Goal: Task Accomplishment & Management: Manage account settings

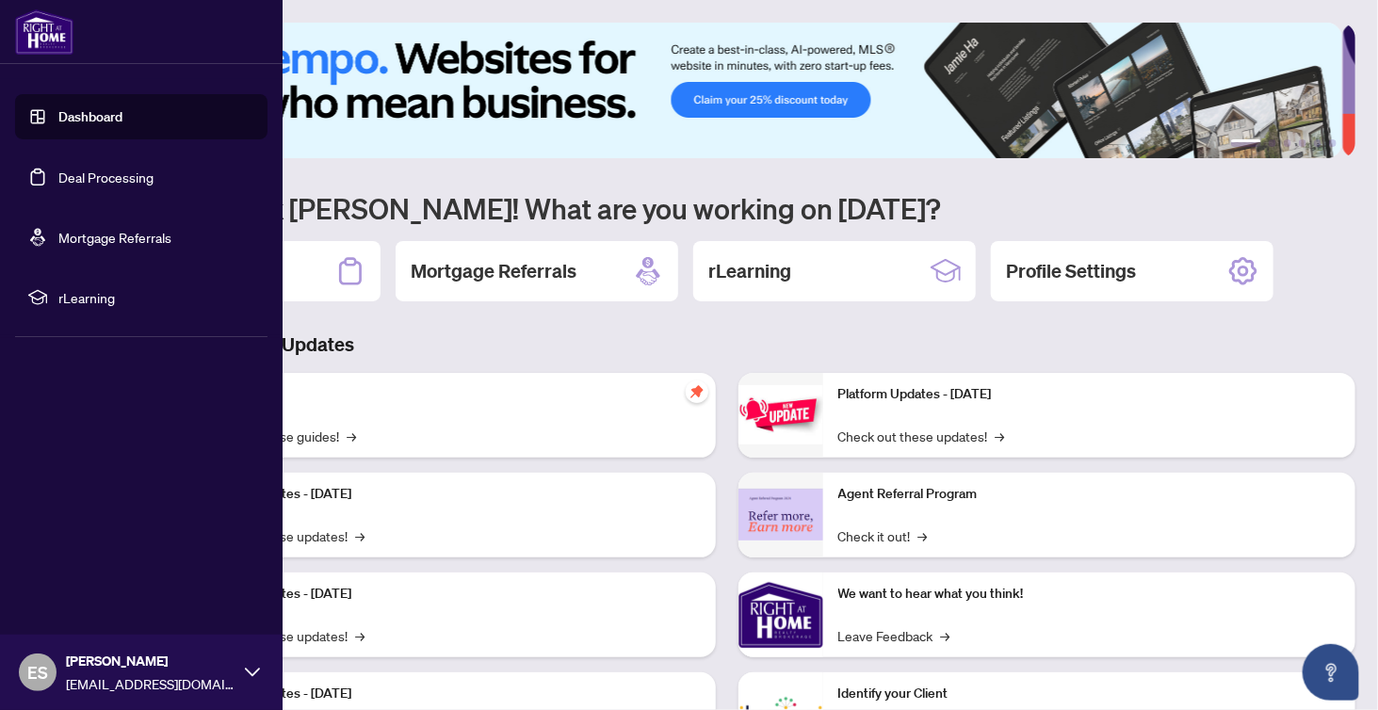
click at [69, 186] on link "Deal Processing" at bounding box center [105, 177] width 95 height 17
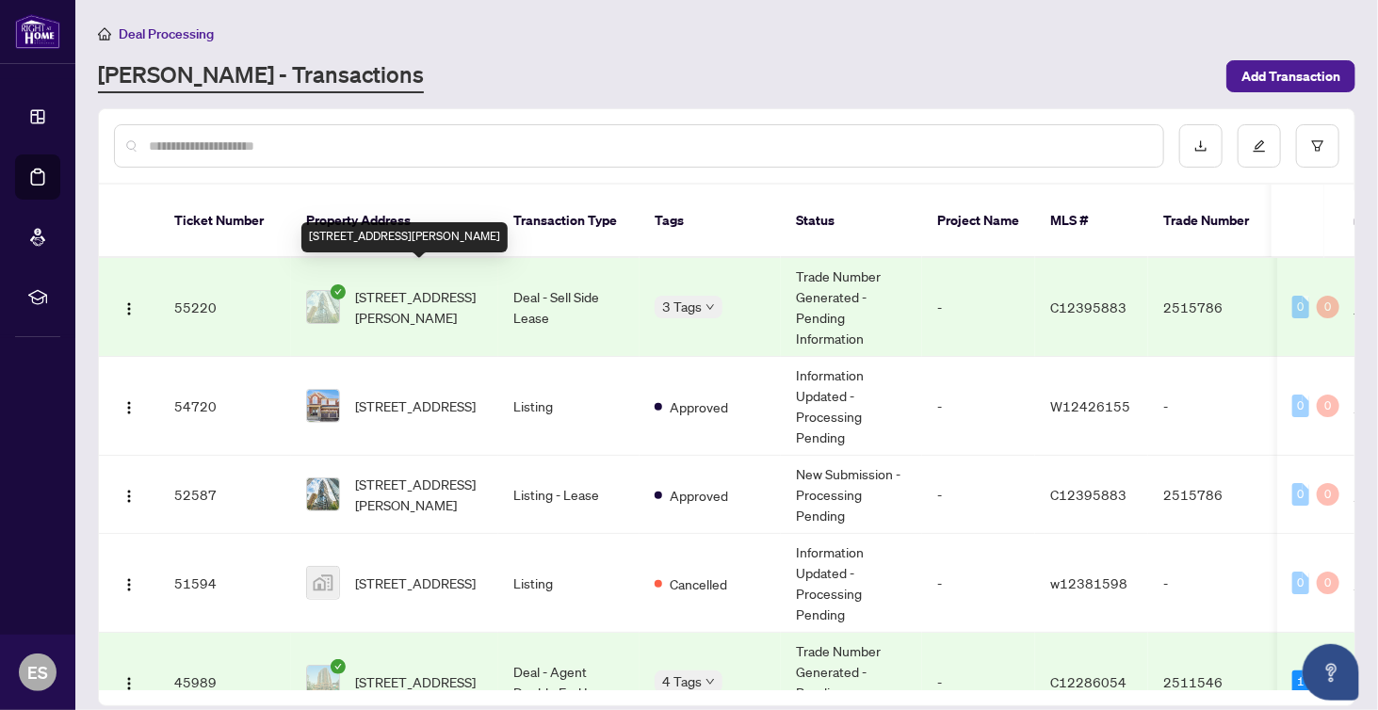
click at [425, 286] on span "[STREET_ADDRESS][PERSON_NAME]" at bounding box center [419, 306] width 128 height 41
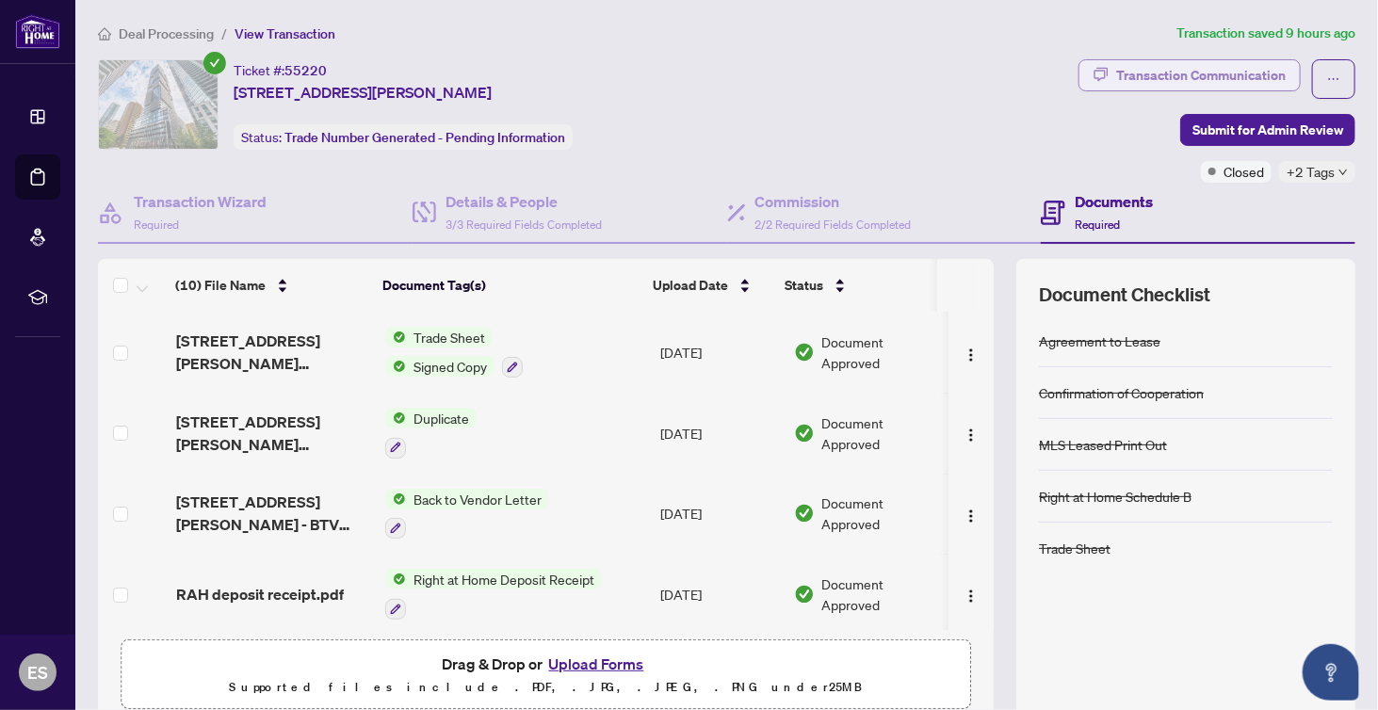
click at [1178, 71] on div "Transaction Communication" at bounding box center [1202, 75] width 170 height 30
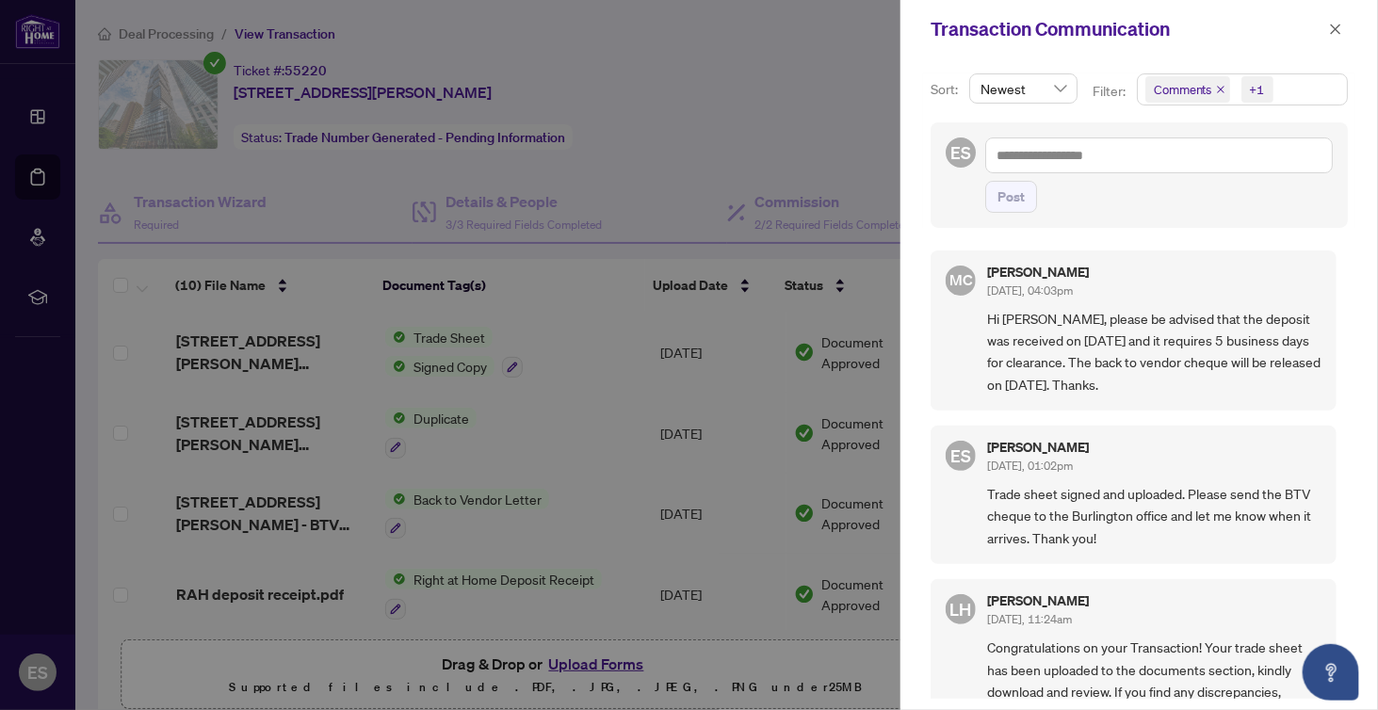
click at [775, 106] on div at bounding box center [689, 355] width 1378 height 710
click at [1344, 28] on button "button" at bounding box center [1336, 29] width 24 height 23
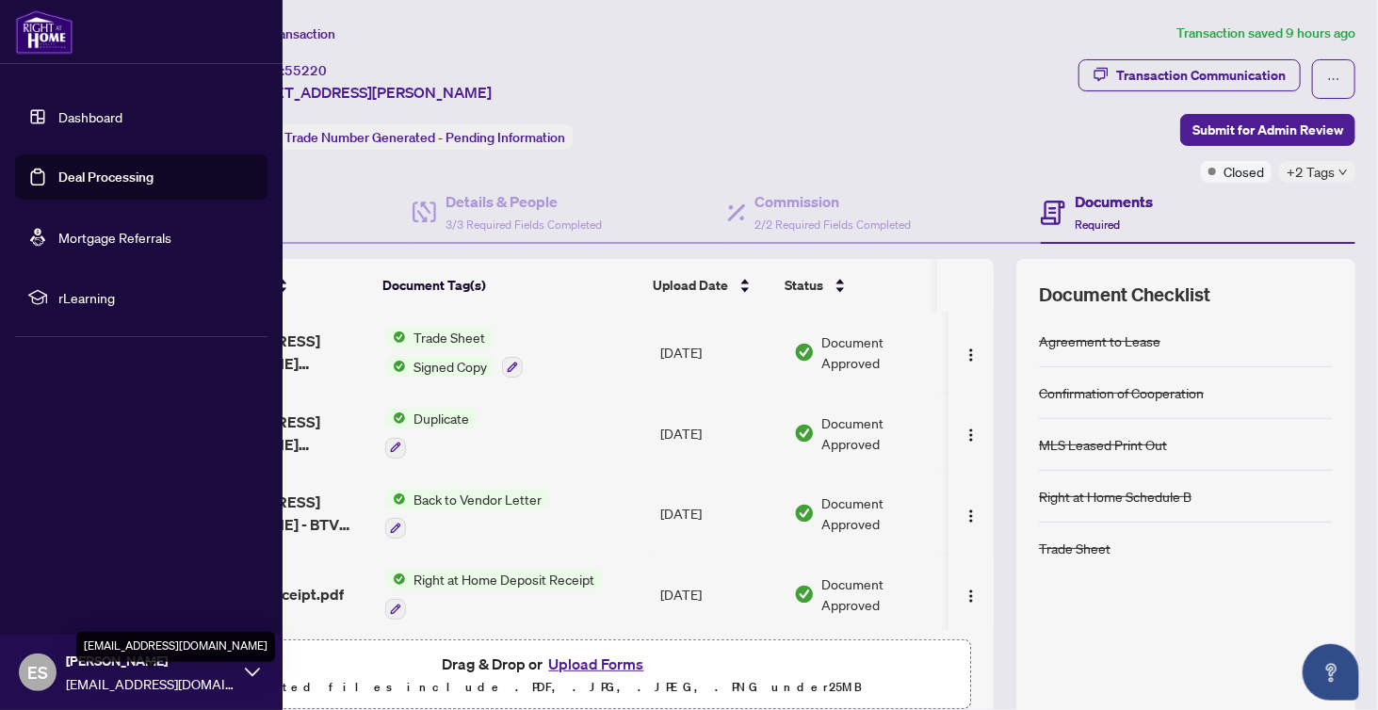
click at [98, 674] on span "[EMAIL_ADDRESS][DOMAIN_NAME]" at bounding box center [151, 684] width 170 height 21
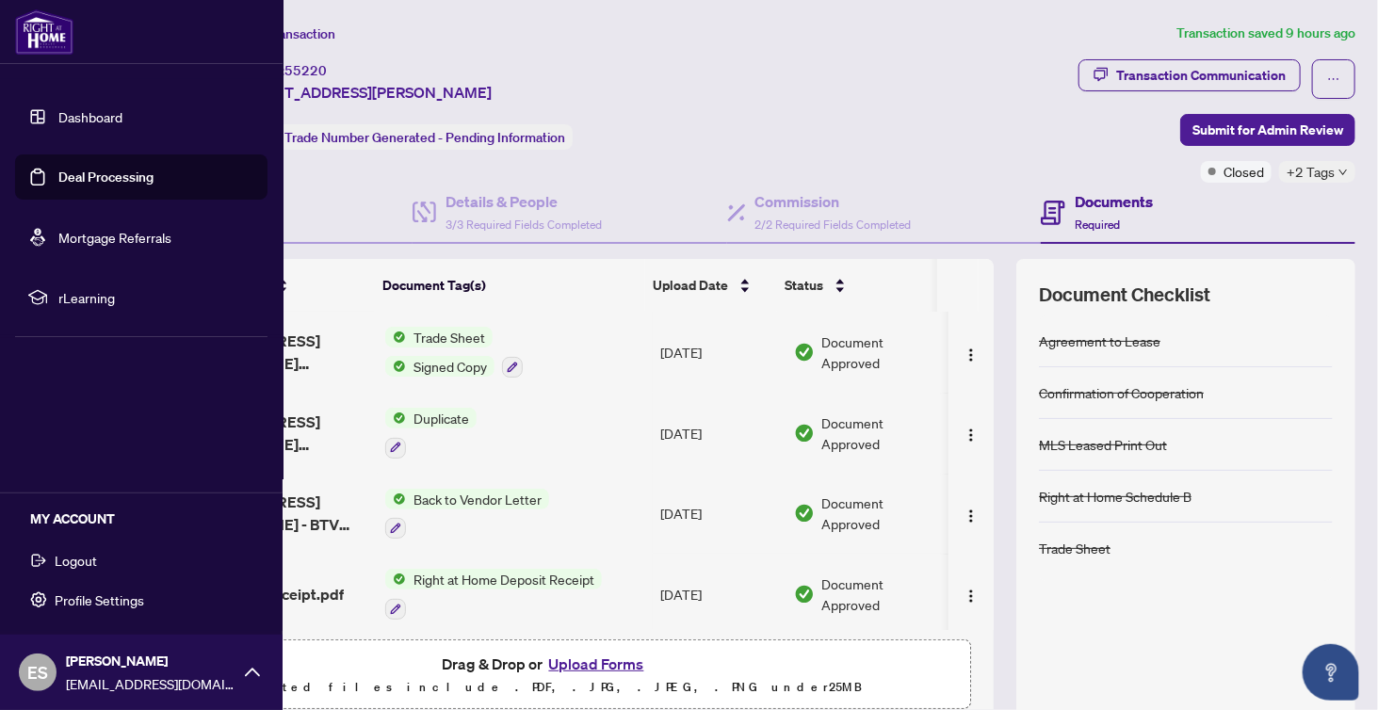
click at [80, 568] on span "Logout" at bounding box center [76, 561] width 42 height 30
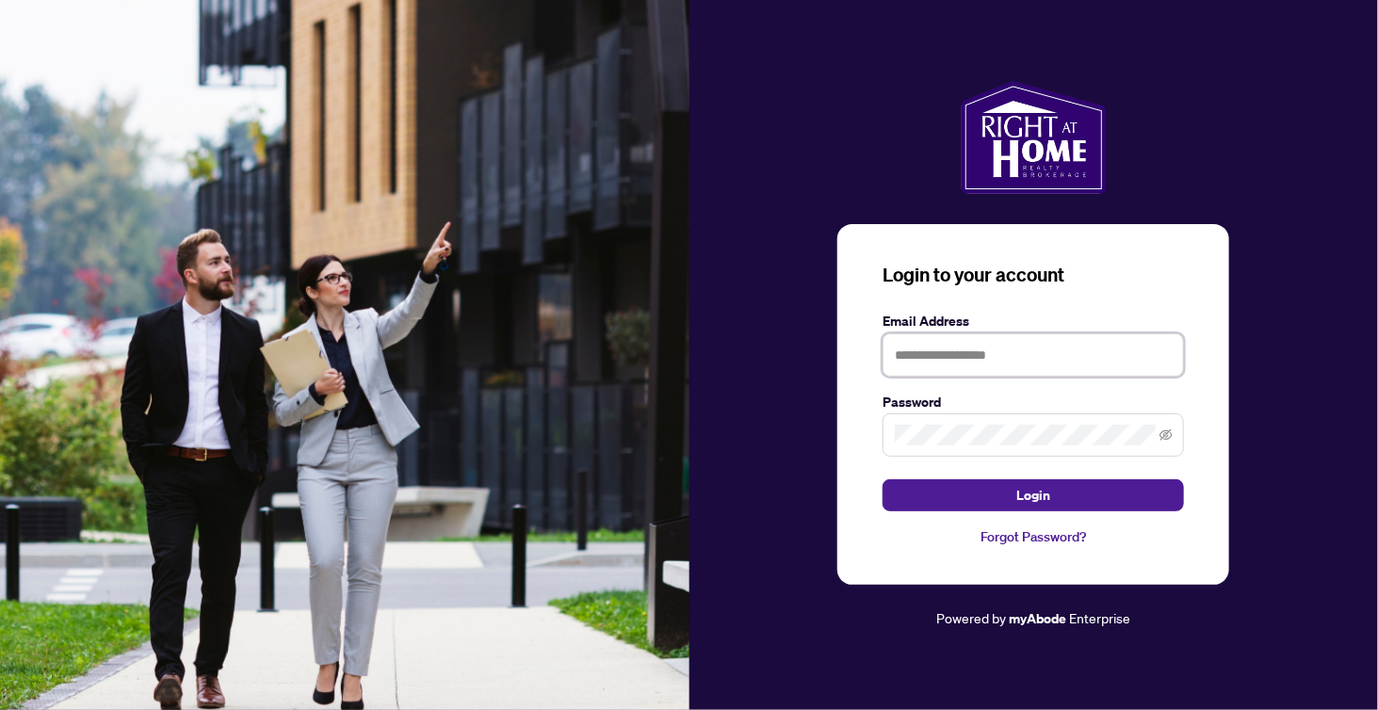
type input "**********"
